Goal: Find contact information: Find contact information

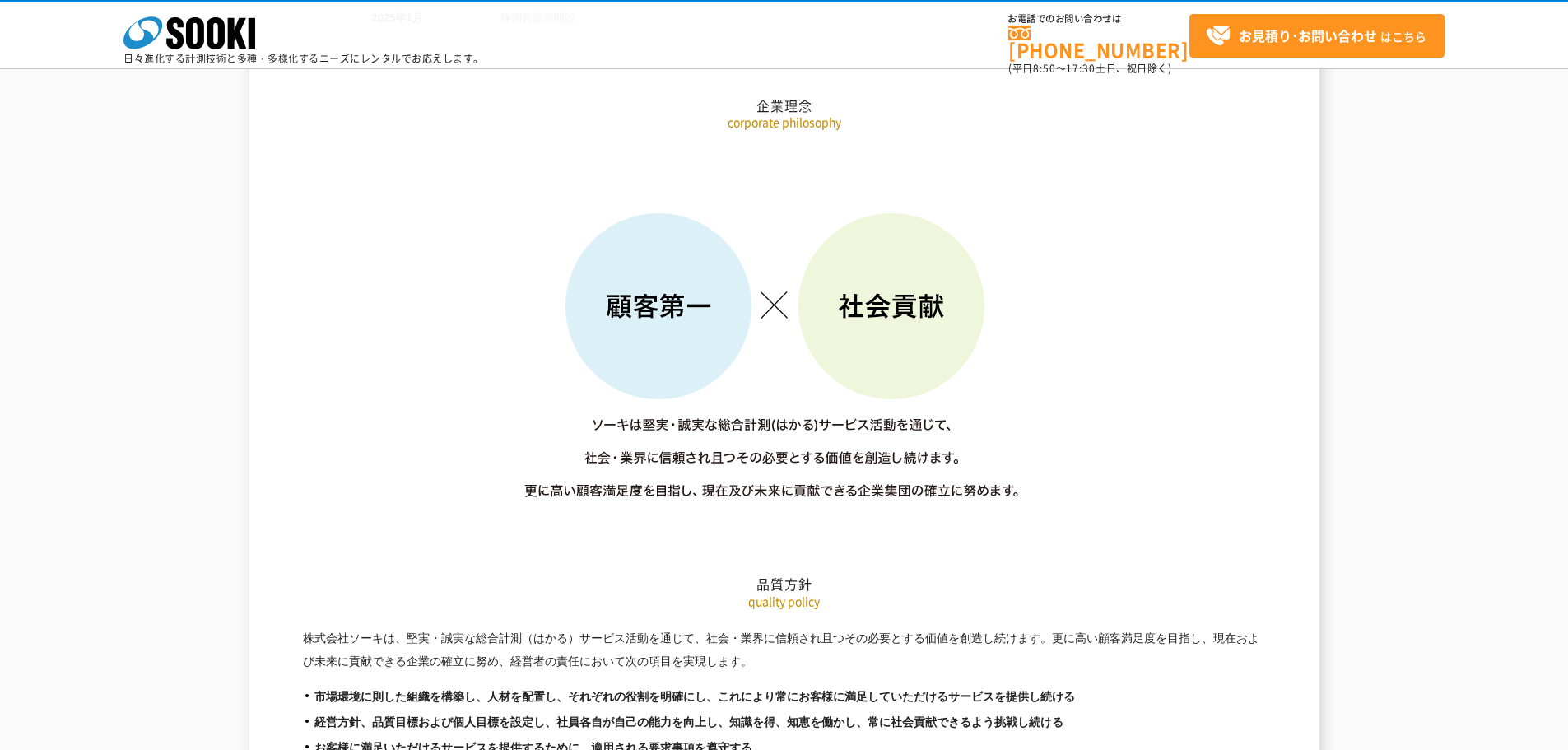
scroll to position [1893, 0]
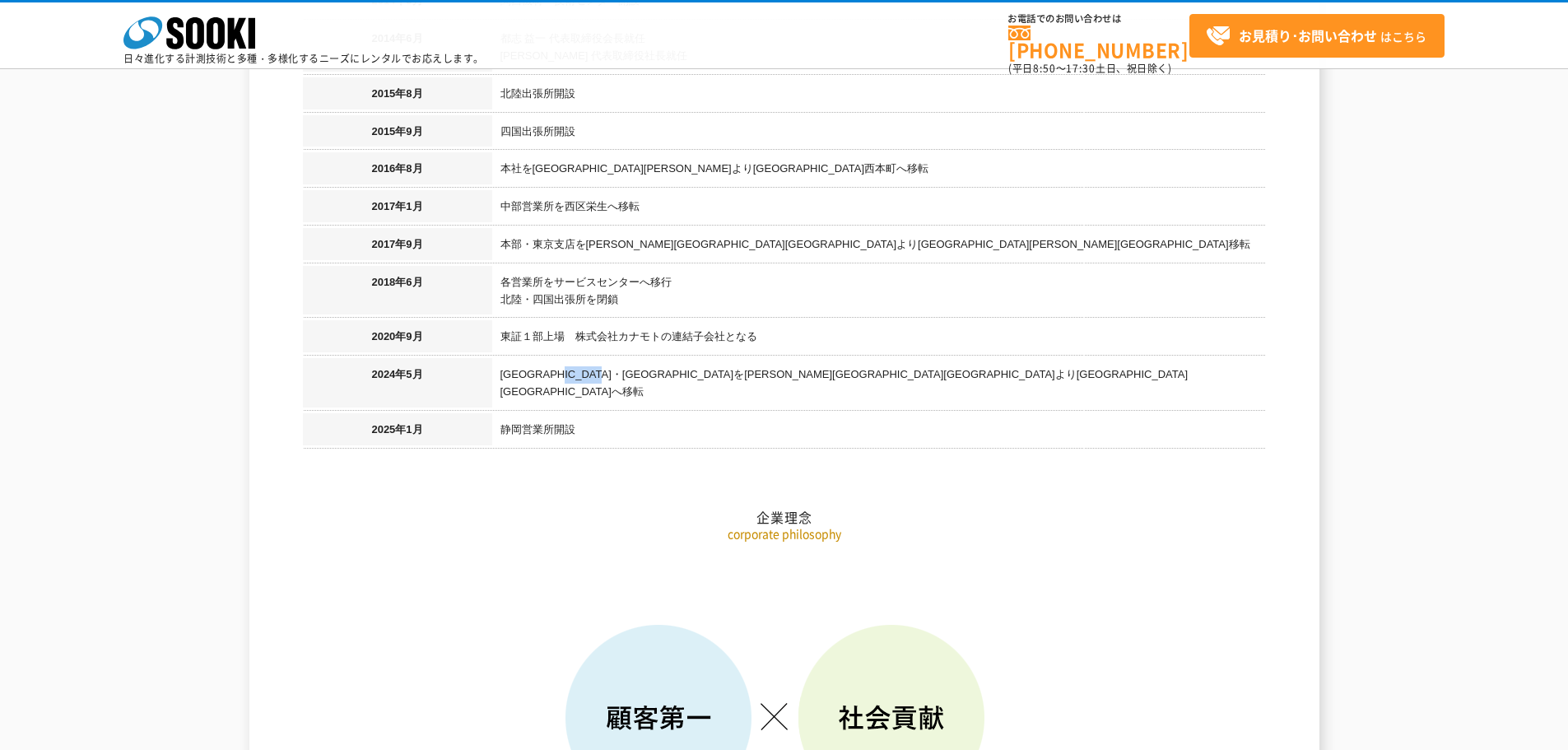
drag, startPoint x: 593, startPoint y: 362, endPoint x: 663, endPoint y: 361, distance: 70.0
click at [663, 361] on td "[GEOGRAPHIC_DATA]・[GEOGRAPHIC_DATA]を[PERSON_NAME][GEOGRAPHIC_DATA][GEOGRAPHIC_D…" at bounding box center [878, 385] width 774 height 55
drag, startPoint x: 607, startPoint y: 319, endPoint x: 691, endPoint y: 309, distance: 84.6
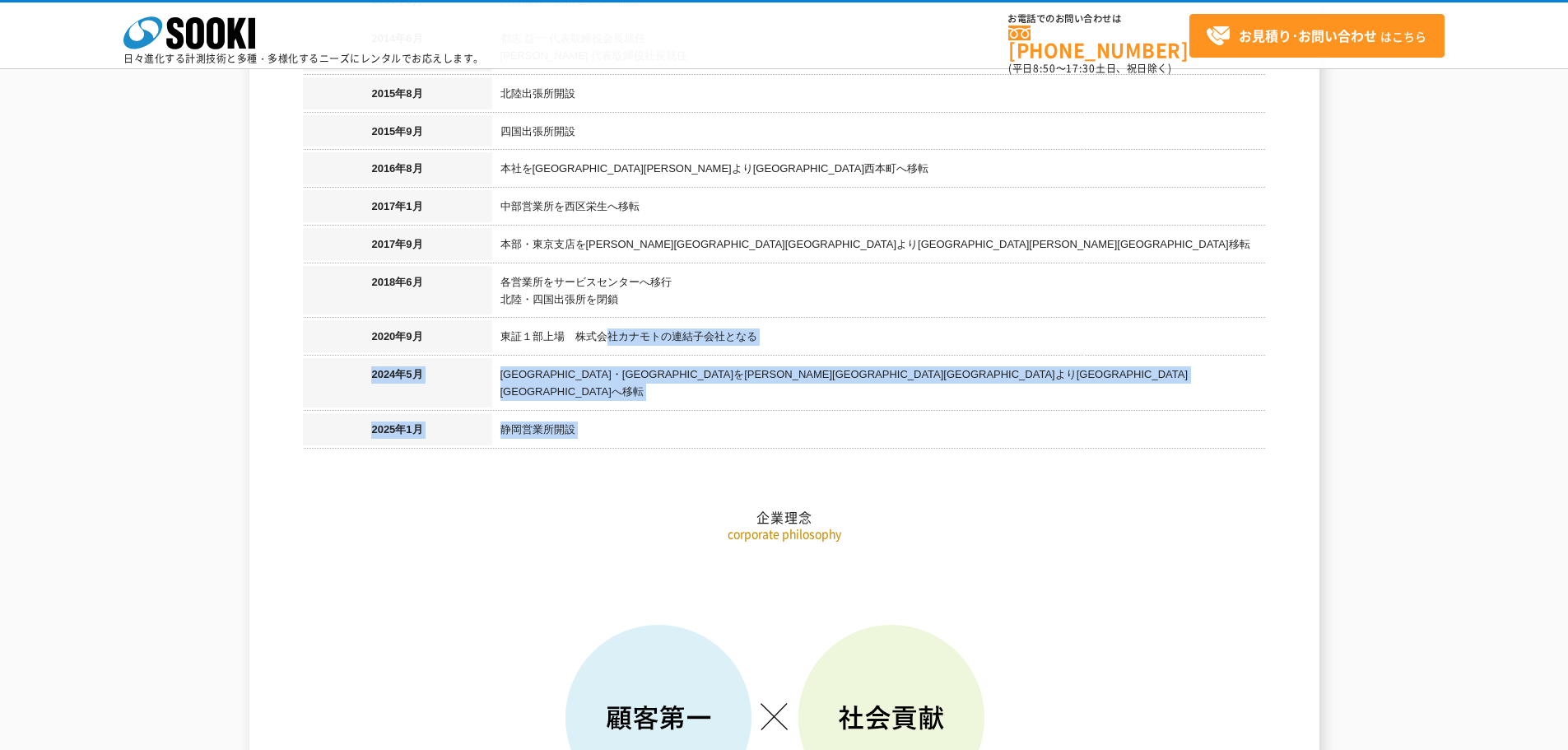
drag, startPoint x: 579, startPoint y: 281, endPoint x: 629, endPoint y: 280, distance: 50.0
click at [623, 280] on td "各営業所をサービスセンターへ移行 北陸・四国出張所を閉鎖" at bounding box center [878, 293] width 774 height 55
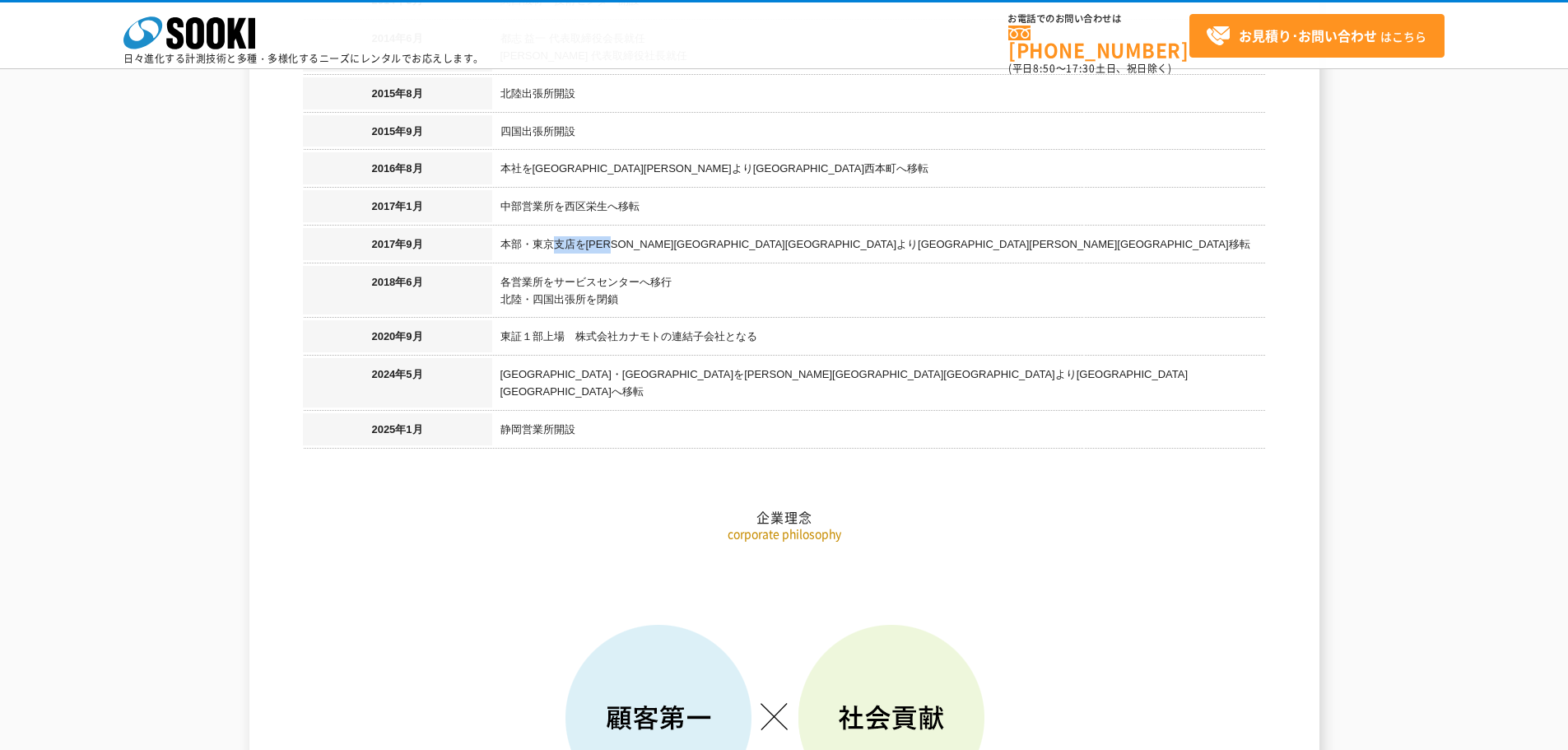
drag, startPoint x: 554, startPoint y: 226, endPoint x: 631, endPoint y: 226, distance: 77.0
click at [631, 228] on td "本部・東京支店を[PERSON_NAME][GEOGRAPHIC_DATA][GEOGRAPHIC_DATA]より[GEOGRAPHIC_DATA][PERS…" at bounding box center [878, 247] width 774 height 38
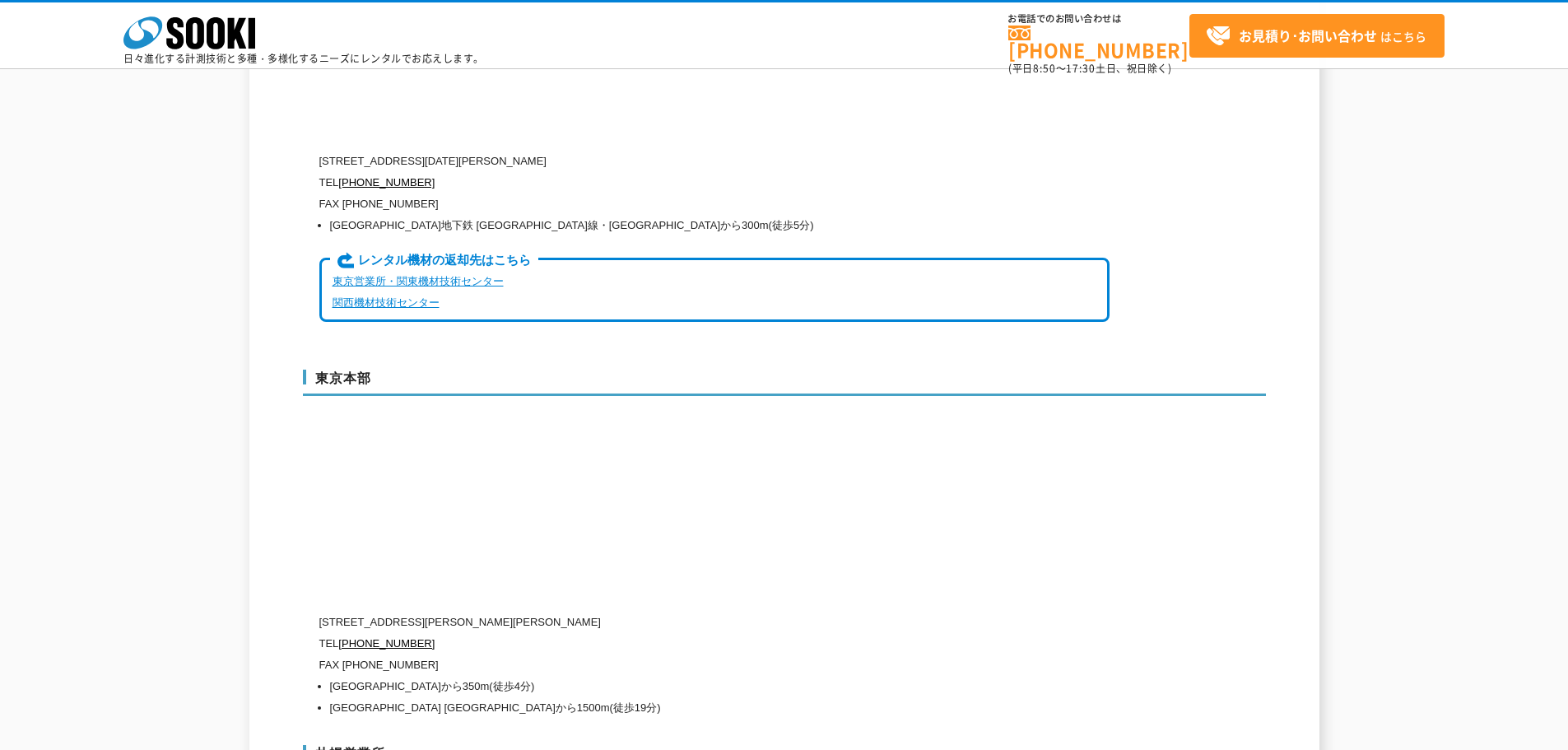
scroll to position [3951, 0]
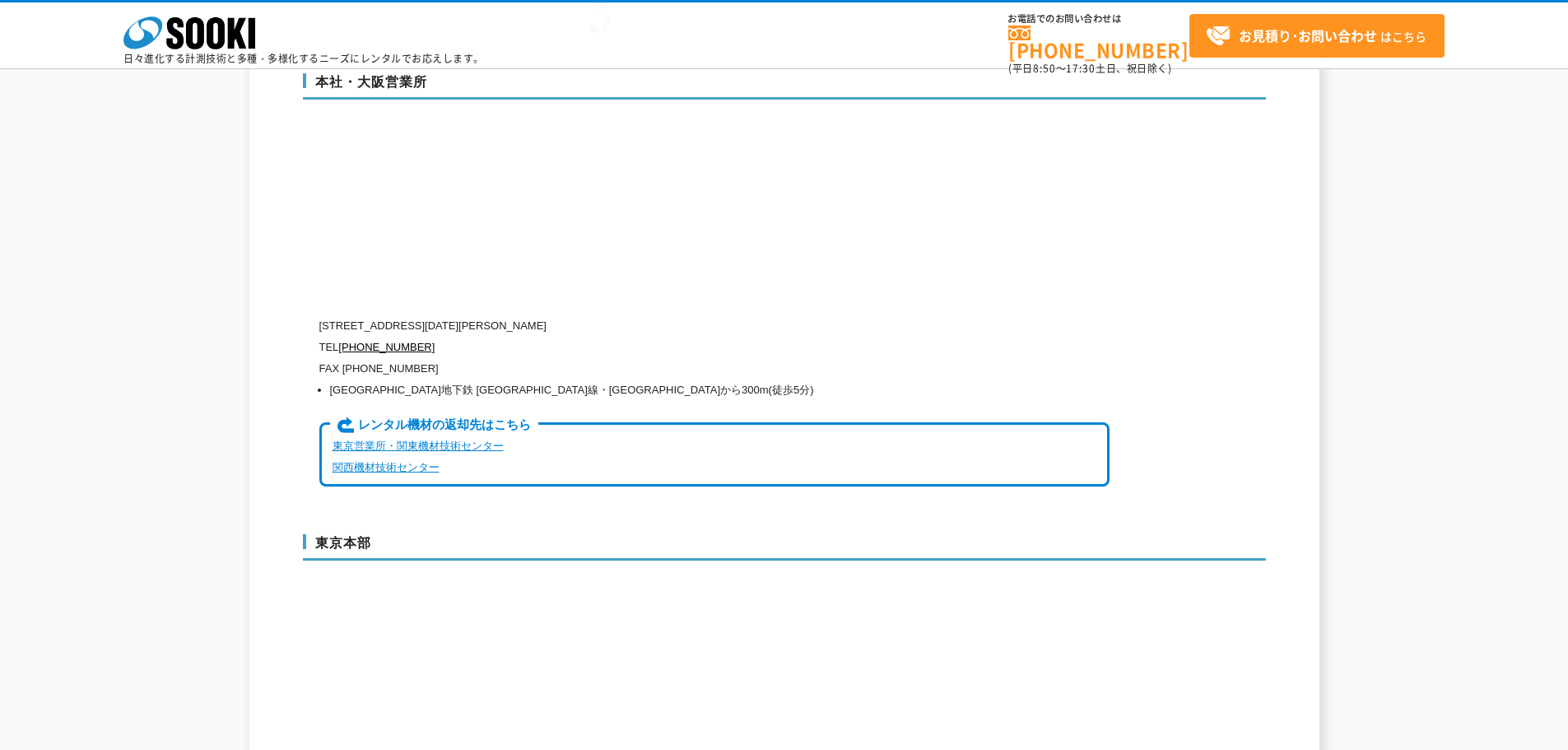
drag, startPoint x: 392, startPoint y: 290, endPoint x: 654, endPoint y: 281, distance: 262.2
click at [654, 315] on p "[STREET_ADDRESS][DATE][PERSON_NAME]" at bounding box center [714, 326] width 790 height 22
copy p "[STREET_ADDRESS][DATE][PERSON_NAME]"
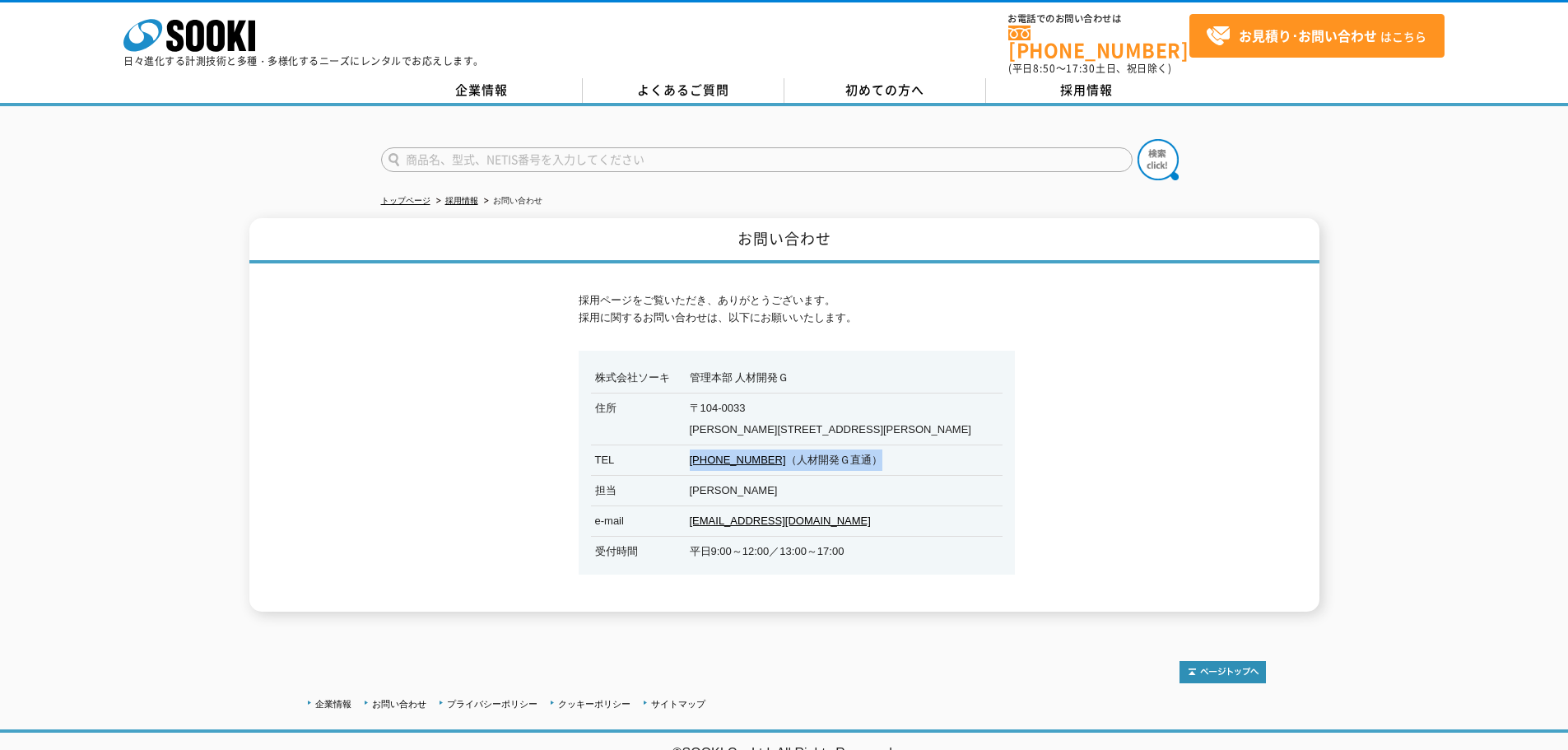
drag, startPoint x: 686, startPoint y: 449, endPoint x: 896, endPoint y: 454, distance: 210.1
click at [896, 454] on dd "050-3317-1885 （人材開発Ｇ直通）" at bounding box center [797, 458] width 412 height 27
copy dd "050-3317-1885 （人材開発Ｇ直通）"
drag, startPoint x: 703, startPoint y: 480, endPoint x: 715, endPoint y: 481, distance: 12.0
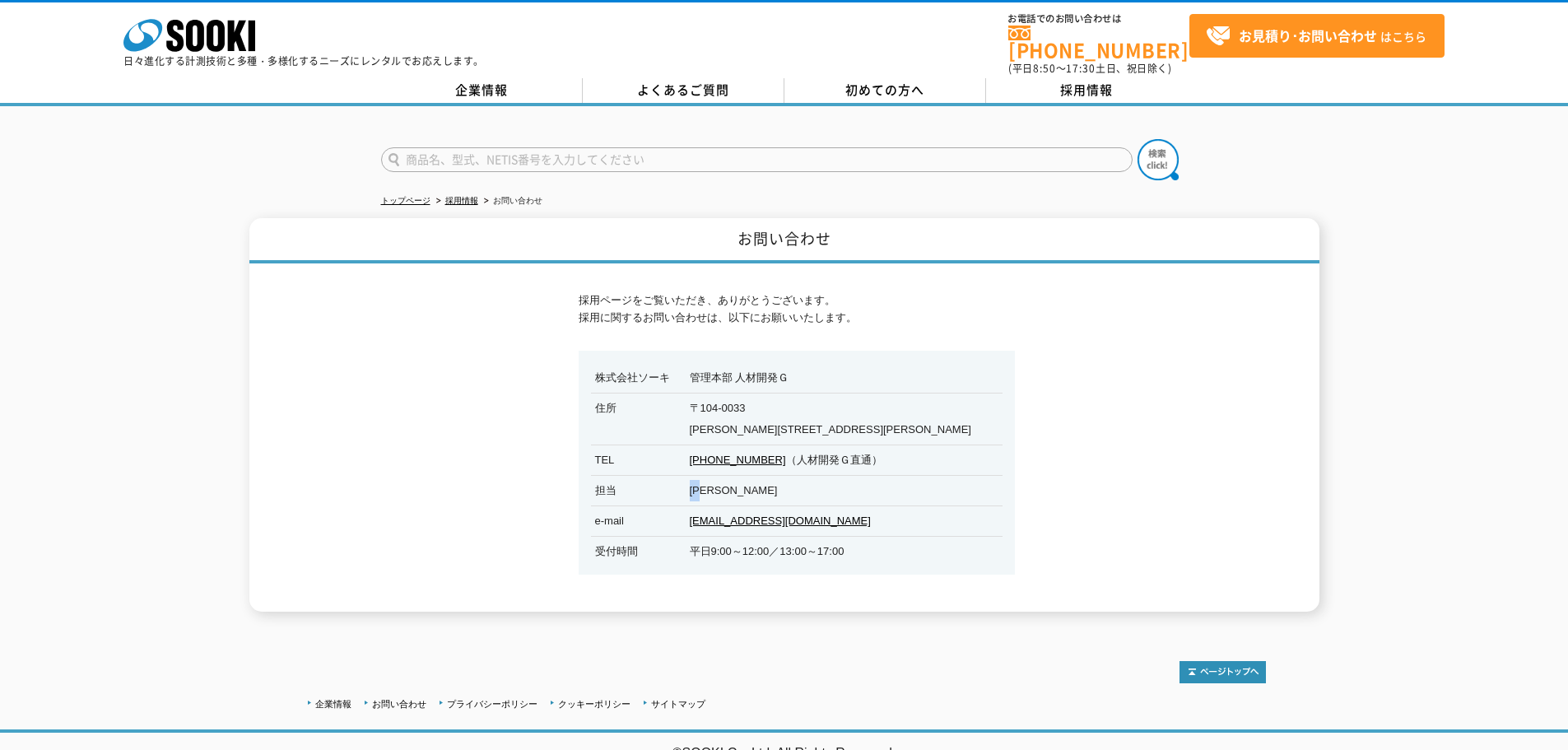
click at [715, 481] on dd "菊井" at bounding box center [797, 488] width 412 height 27
copy dd "菊井"
drag, startPoint x: 689, startPoint y: 539, endPoint x: 905, endPoint y: 545, distance: 216.1
click at [905, 545] on dd "平日9:00～12:00／13:00～17:00" at bounding box center [797, 549] width 412 height 27
copy dd "平日9:00～12:00／13:00～17:00"
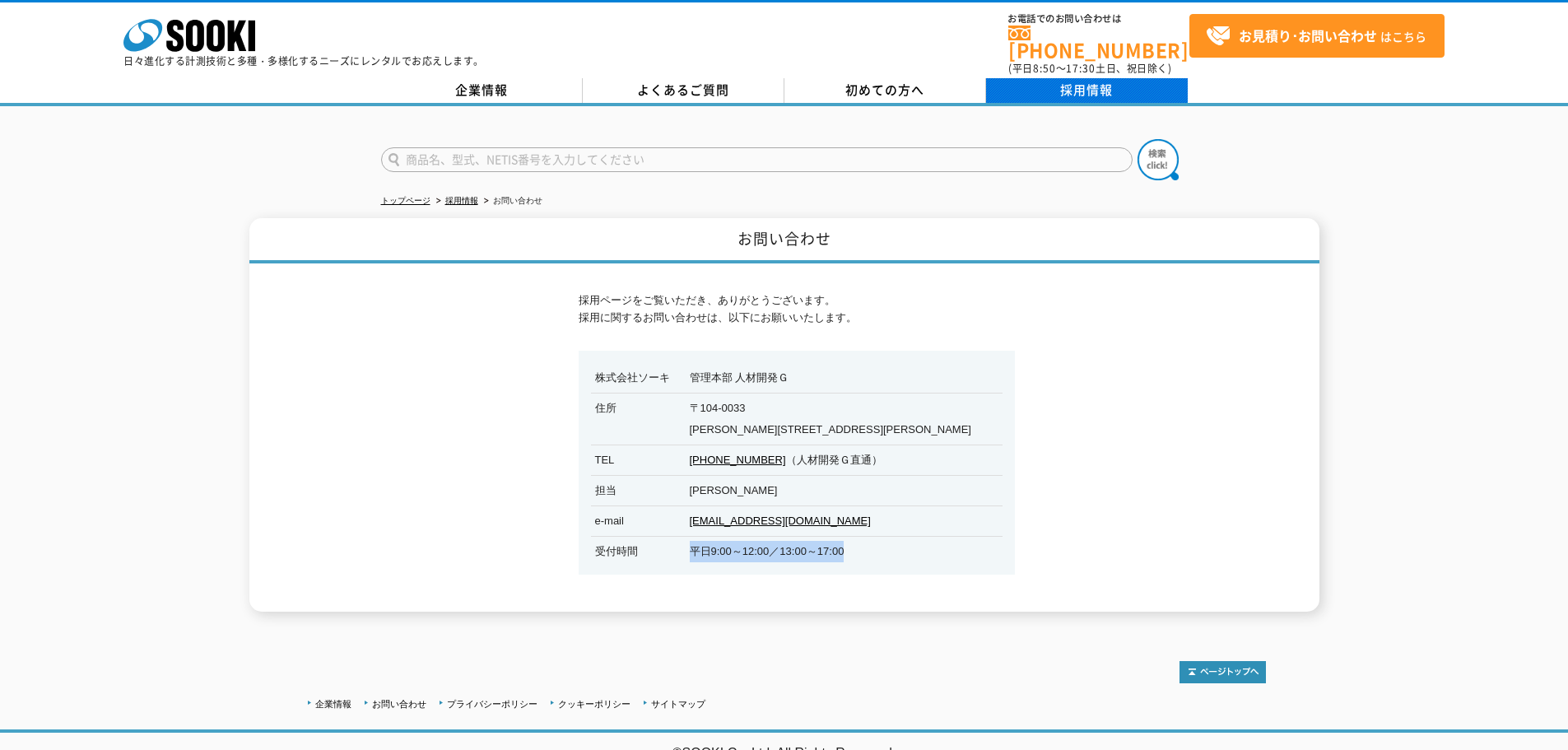
click at [1080, 84] on link "採用情報" at bounding box center [1087, 90] width 201 height 25
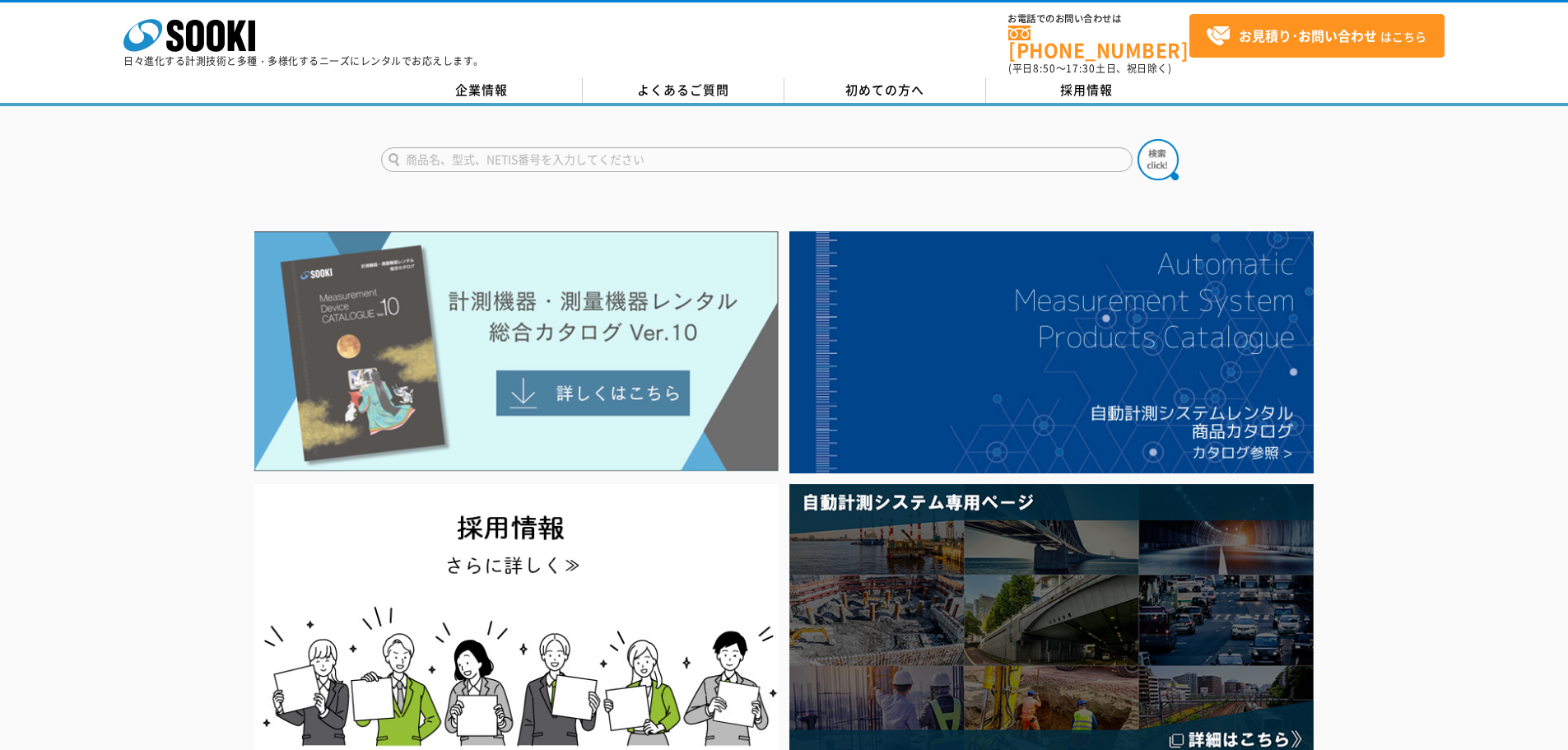
click at [651, 258] on img at bounding box center [516, 351] width 524 height 240
